Goal: Task Accomplishment & Management: Complete application form

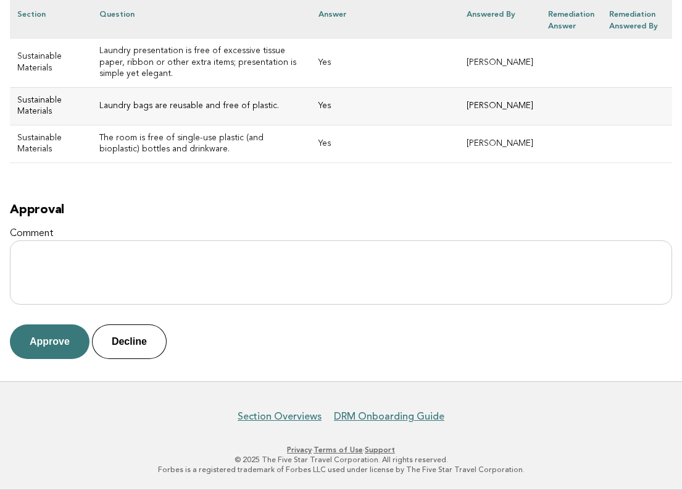
scroll to position [6936, 0]
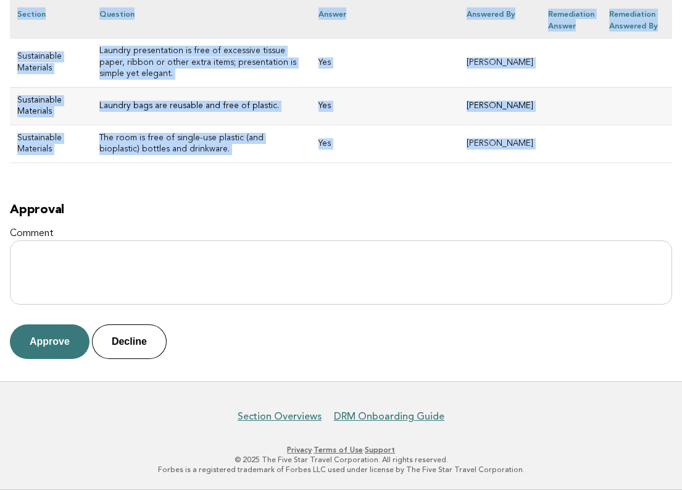
drag, startPoint x: 17, startPoint y: 157, endPoint x: 469, endPoint y: 191, distance: 452.6
copy div "Twin Farms Evaluation 9293275a-0374-4064-940d-0e524ea47c84 Main DRM Michael Bea…"
click at [52, 338] on button "Approve" at bounding box center [50, 341] width 80 height 35
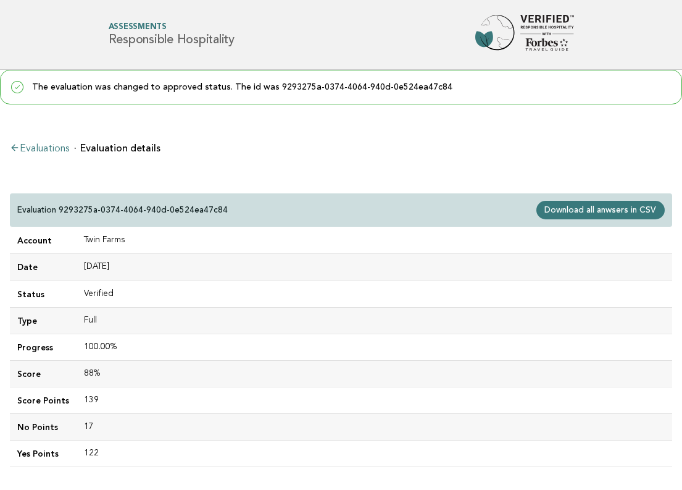
click at [42, 146] on link "Evaluations" at bounding box center [39, 149] width 59 height 10
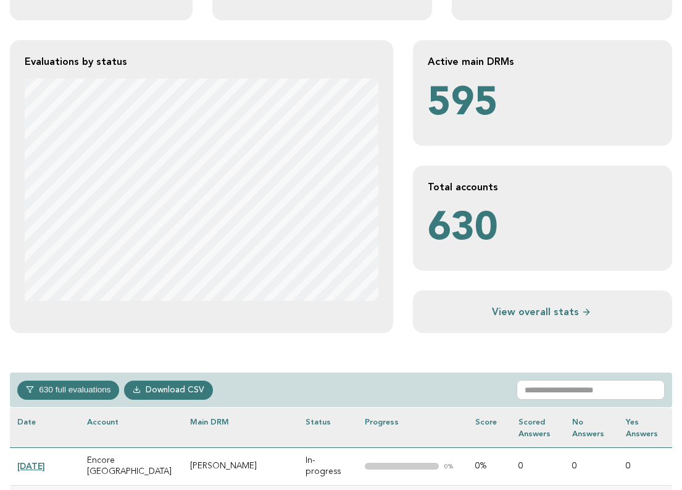
scroll to position [241, 0]
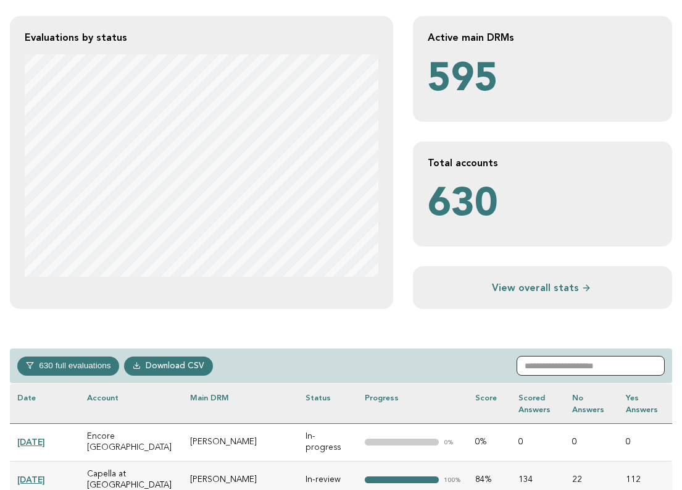
click at [554, 370] on input "text" at bounding box center [591, 366] width 148 height 20
paste input "**********"
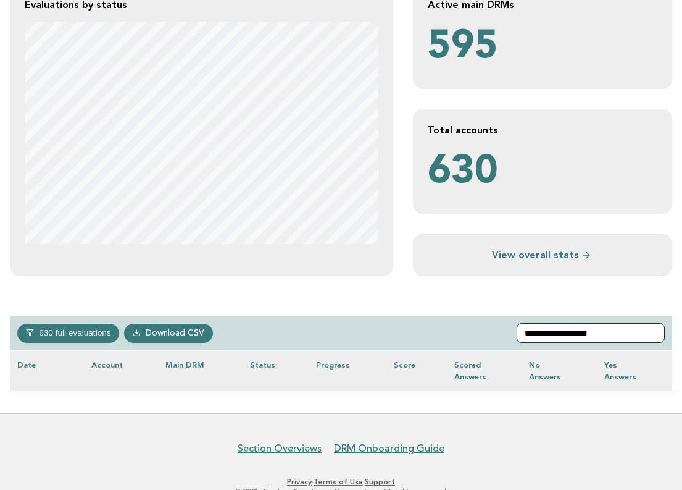
scroll to position [265, 0]
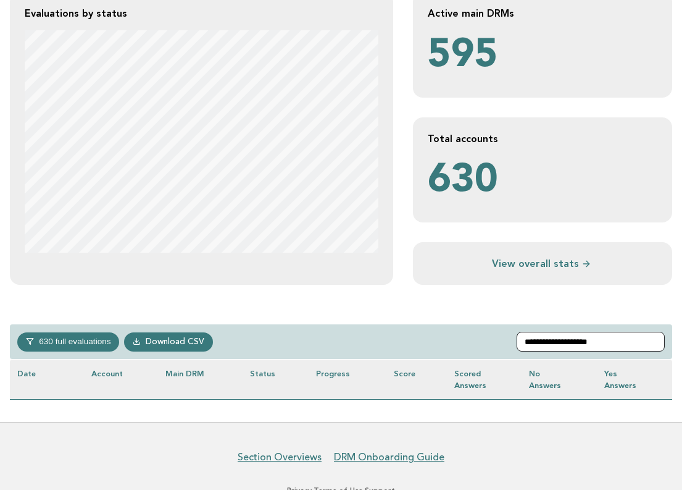
click at [537, 341] on input "**********" at bounding box center [591, 342] width 148 height 20
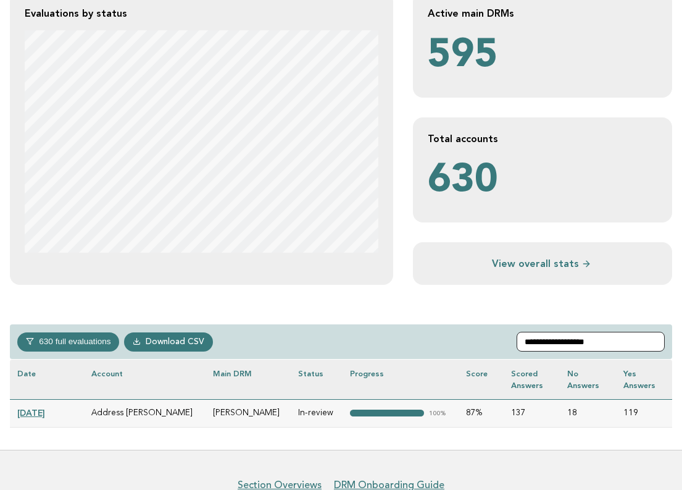
type input "**********"
click at [39, 411] on link "[DATE]" at bounding box center [31, 412] width 28 height 10
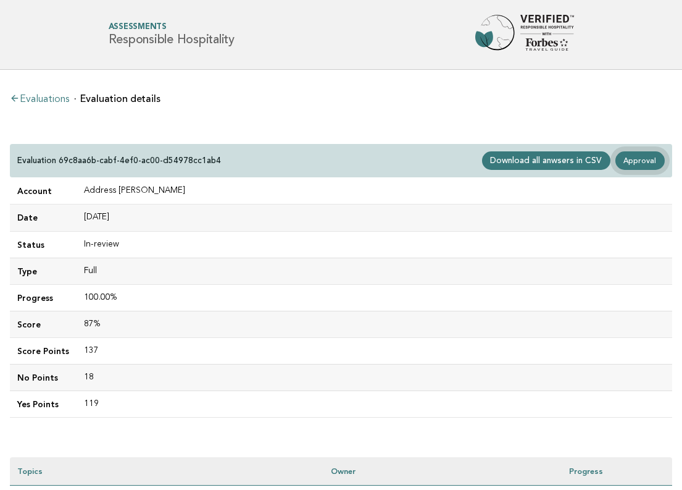
click at [641, 164] on link "Approval" at bounding box center [640, 160] width 49 height 19
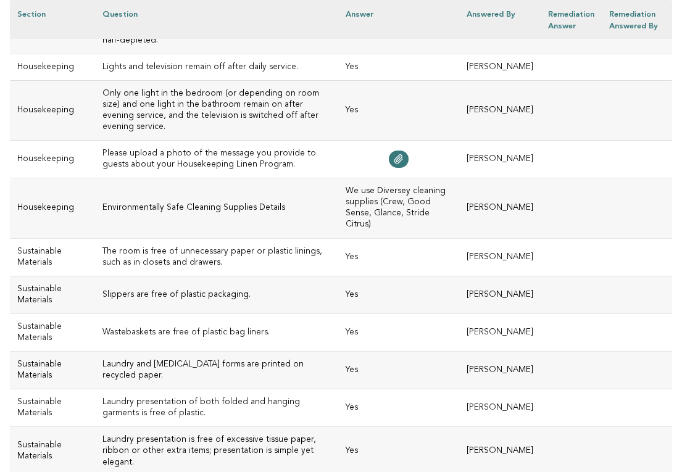
scroll to position [5782, 0]
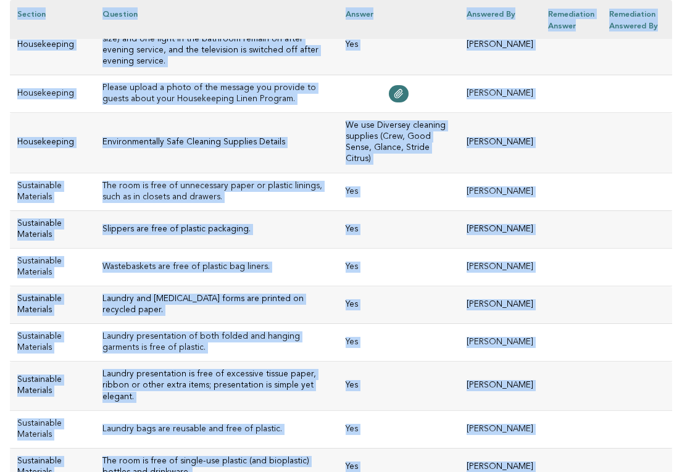
drag, startPoint x: 20, startPoint y: 156, endPoint x: 388, endPoint y: 161, distance: 368.0
copy div "Address [PERSON_NAME] Evaluation 69c8aa6b-cabf-4ef0-ac00-d54978cc1ab4 Main DRM …"
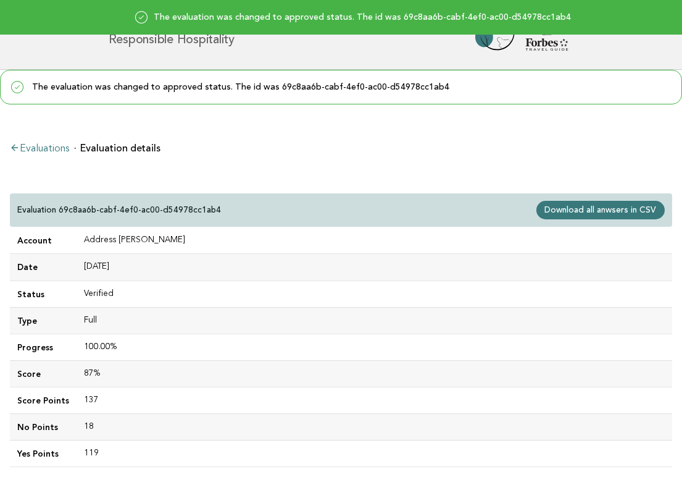
click at [44, 142] on li "Evaluations" at bounding box center [39, 147] width 59 height 12
click at [43, 146] on link "Evaluations" at bounding box center [39, 149] width 59 height 10
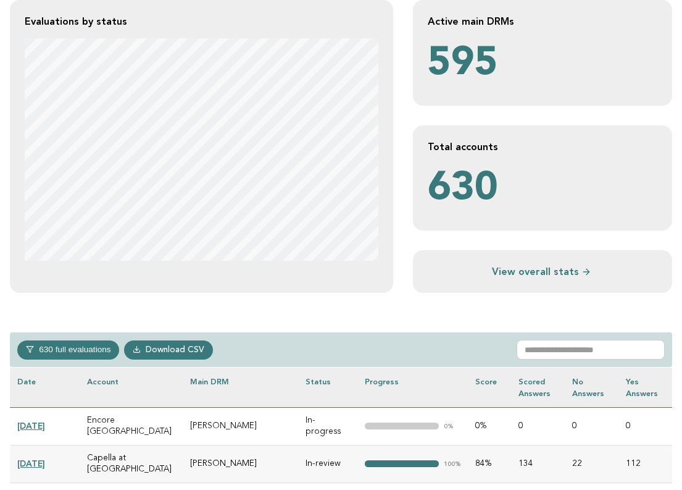
scroll to position [272, 0]
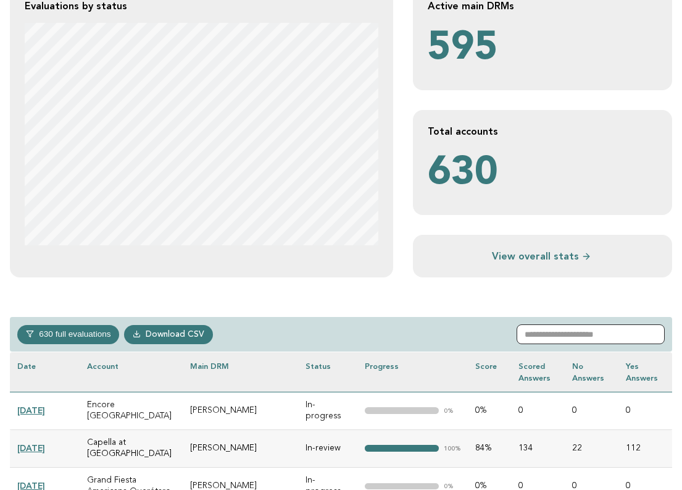
click at [583, 327] on input "text" at bounding box center [591, 334] width 148 height 20
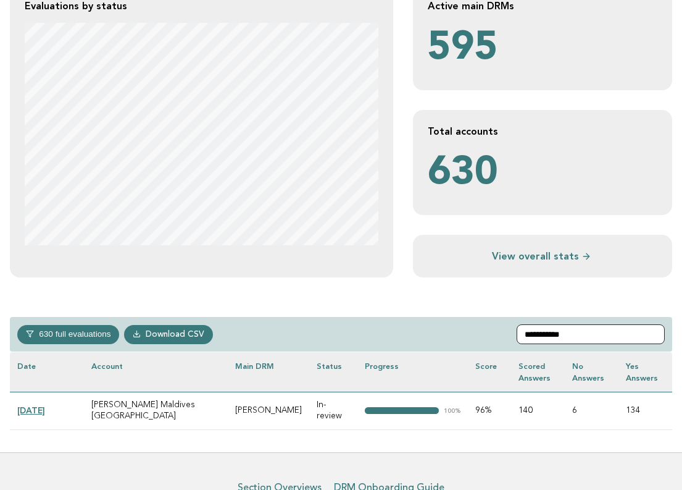
type input "**********"
